Goal: Task Accomplishment & Management: Complete application form

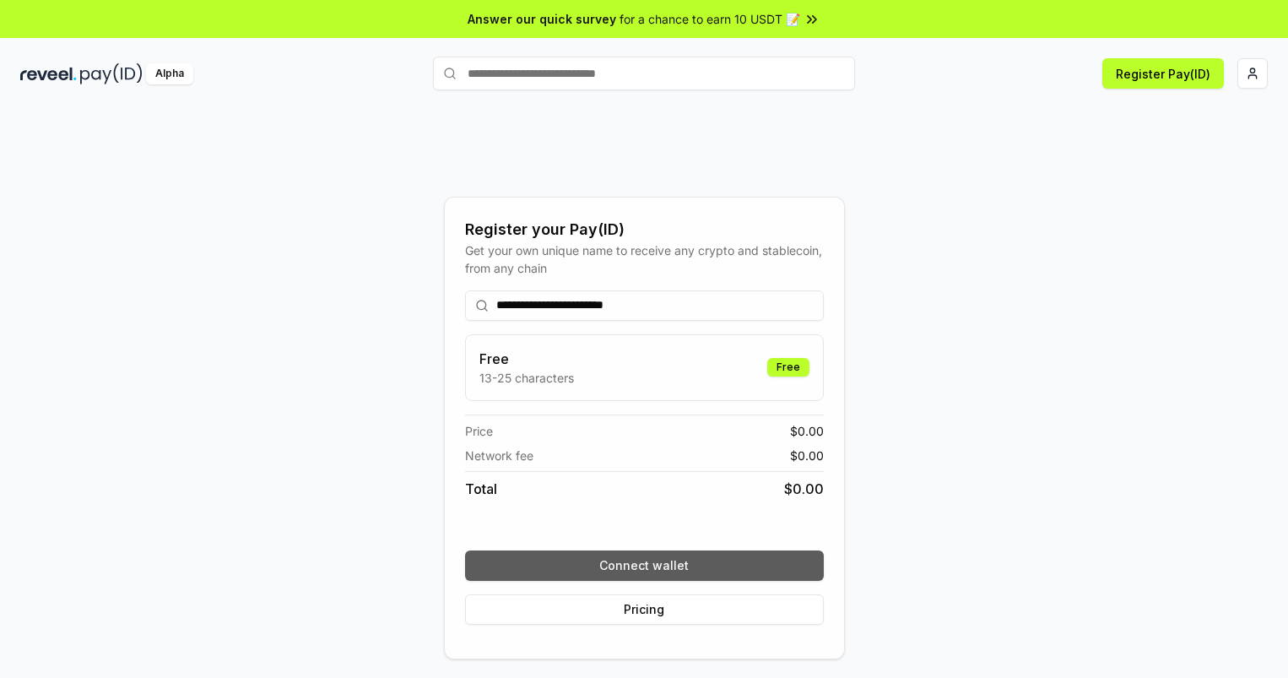
type input "**********"
click at [644, 565] on button "Connect wallet" at bounding box center [644, 565] width 359 height 30
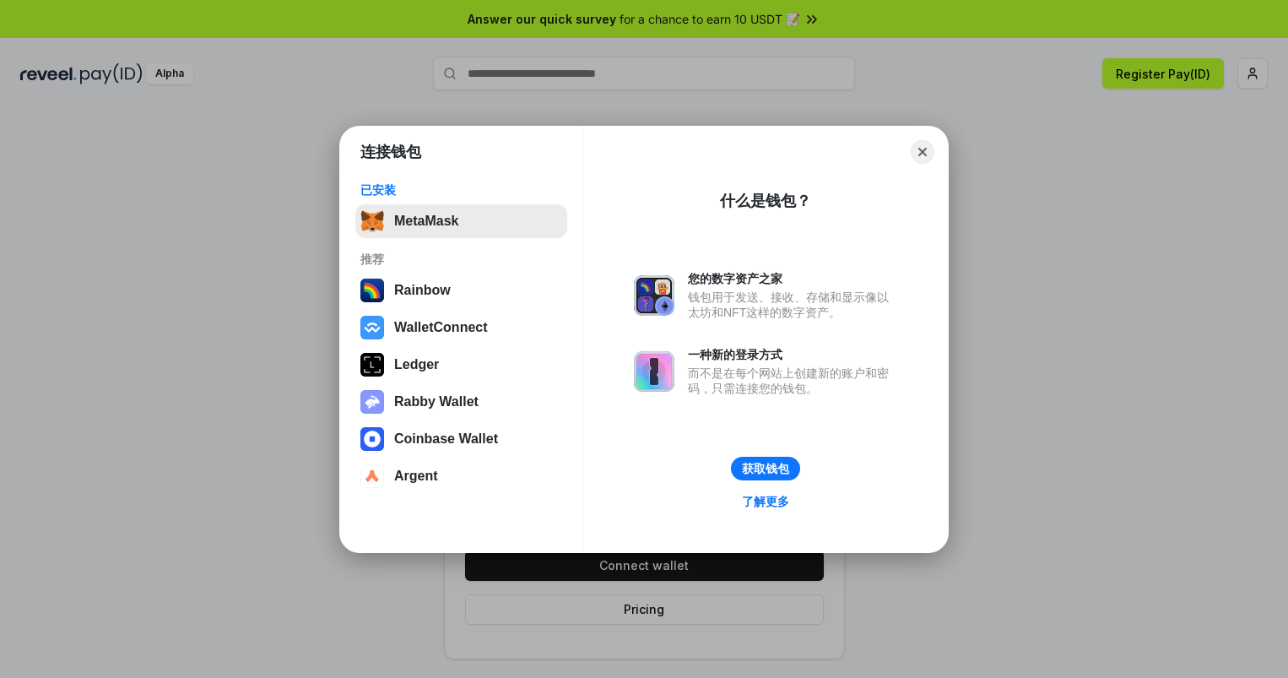
click at [461, 220] on button "MetaMask" at bounding box center [461, 221] width 212 height 34
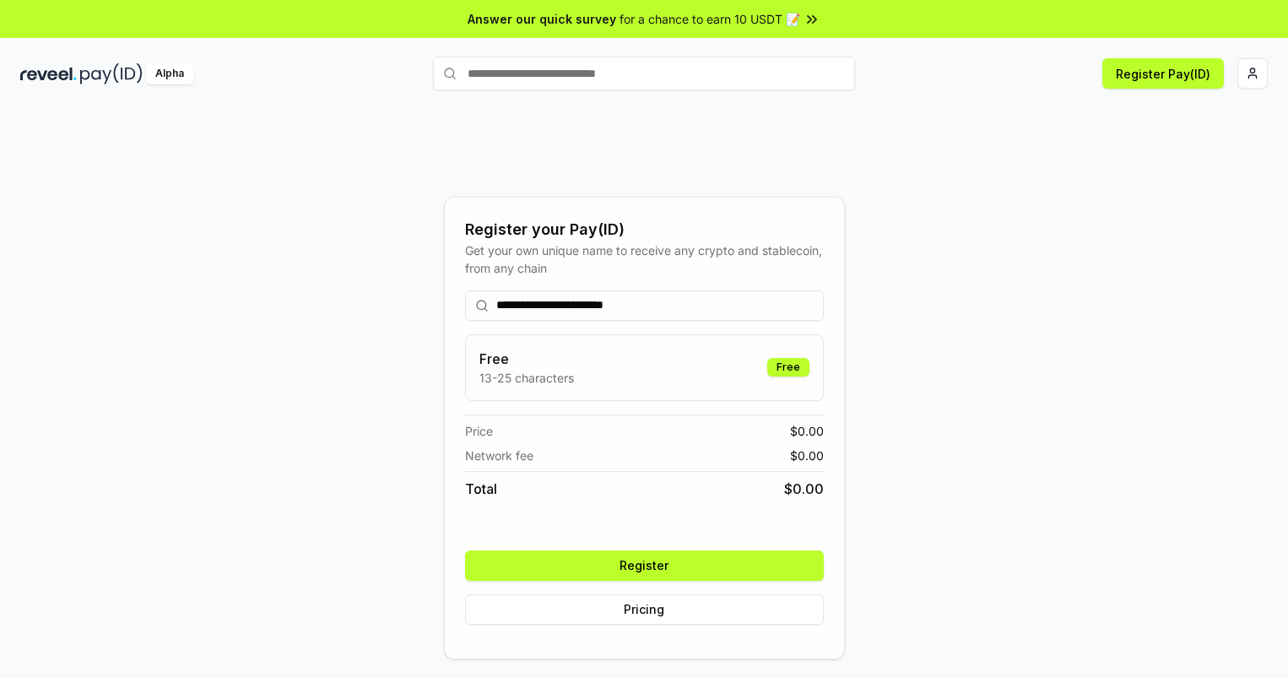
click at [644, 565] on button "Register" at bounding box center [644, 565] width 359 height 30
